Goal: Find specific page/section: Find specific page/section

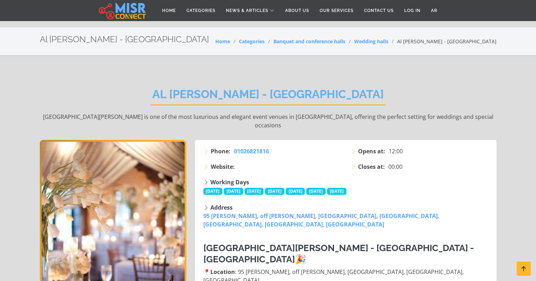
scroll to position [106, 0]
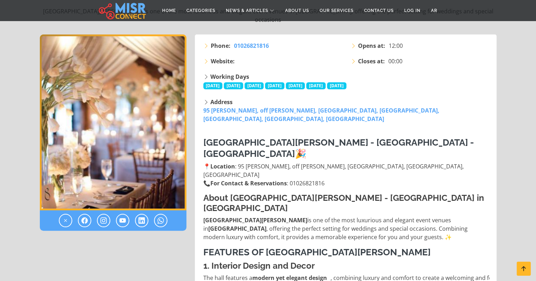
click at [115, 127] on img "1 / 1" at bounding box center [113, 123] width 146 height 176
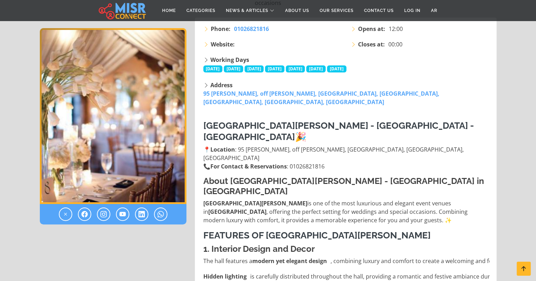
scroll to position [0, 0]
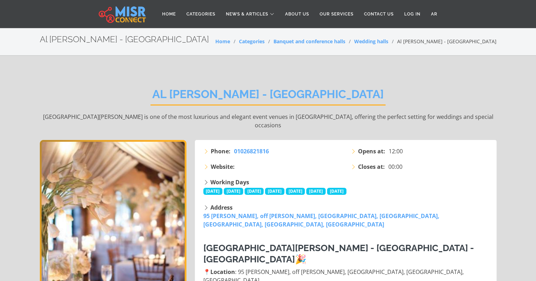
click at [101, 163] on img "1 / 1" at bounding box center [113, 228] width 146 height 176
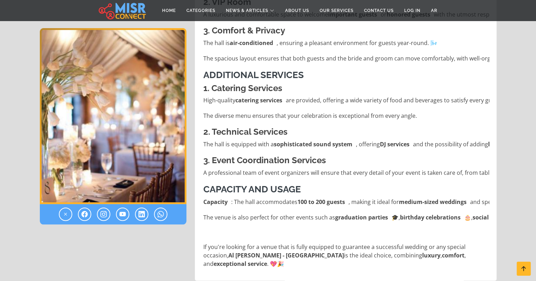
scroll to position [704, 0]
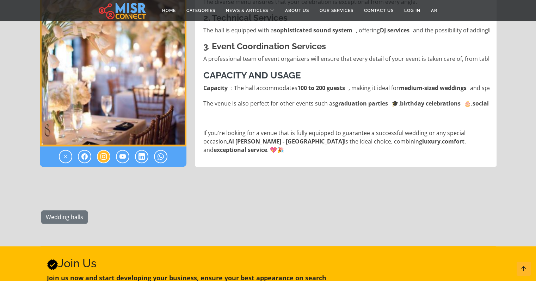
click at [105, 152] on icon at bounding box center [103, 156] width 6 height 8
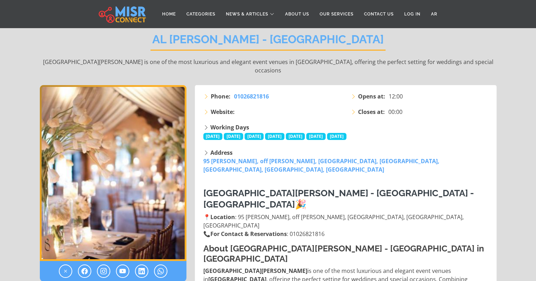
scroll to position [141, 0]
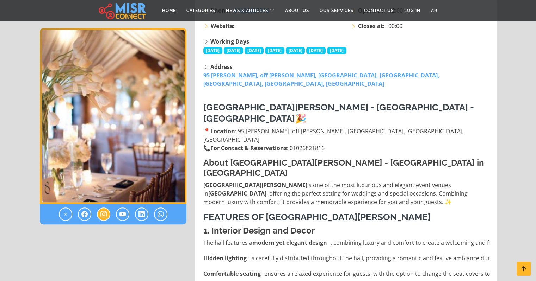
click at [100, 216] on icon at bounding box center [103, 214] width 6 height 8
